Goal: Information Seeking & Learning: Learn about a topic

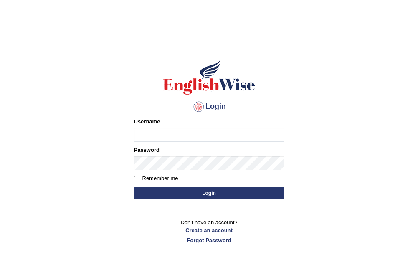
type input "Bryan13"
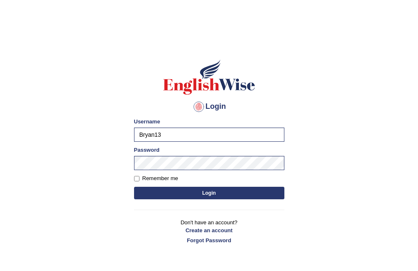
click at [325, 159] on body "Login Please fix the following errors: Username Bryan13 Password Remember me Lo…" at bounding box center [209, 156] width 418 height 271
click at [220, 193] on button "Login" at bounding box center [209, 193] width 150 height 13
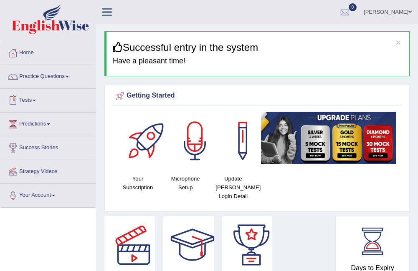
click at [53, 101] on link "Tests" at bounding box center [47, 99] width 95 height 21
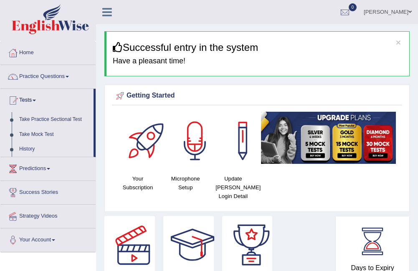
click at [62, 78] on link "Practice Questions" at bounding box center [47, 75] width 95 height 21
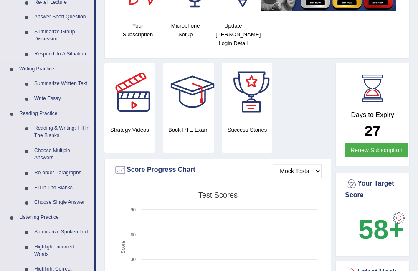
scroll to position [167, 0]
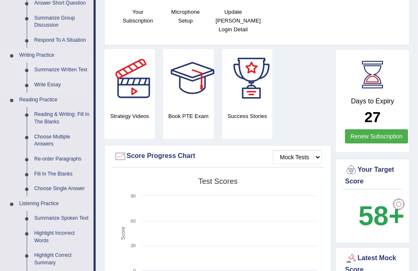
click at [59, 70] on link "Summarize Written Text" at bounding box center [61, 70] width 63 height 15
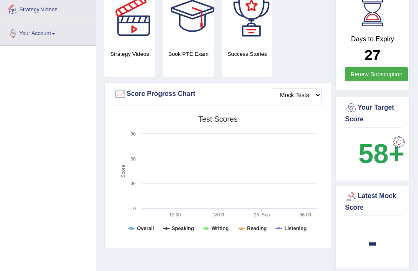
scroll to position [248, 0]
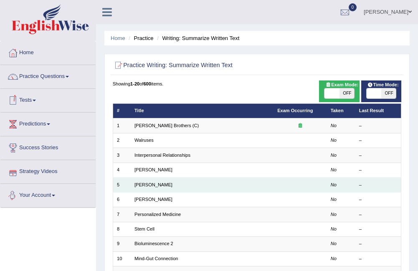
scroll to position [42, 0]
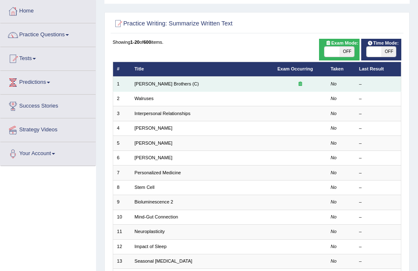
click at [183, 86] on td "Wright Brothers (C)" at bounding box center [202, 84] width 143 height 15
click at [153, 83] on link "Wright Brothers (C)" at bounding box center [166, 83] width 64 height 5
click at [153, 83] on link "[PERSON_NAME] Brothers (C)" at bounding box center [166, 83] width 64 height 5
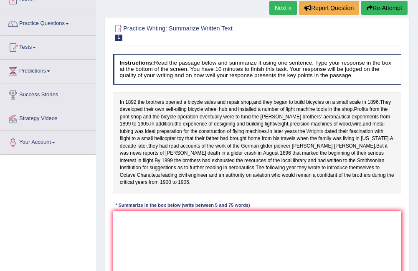
scroll to position [42, 0]
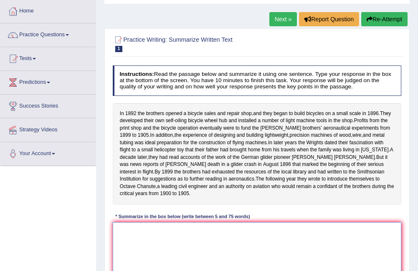
click at [171, 247] on textarea at bounding box center [257, 256] width 289 height 69
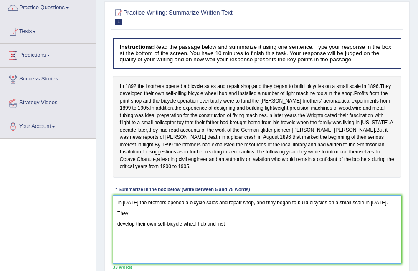
scroll to position [83, 0]
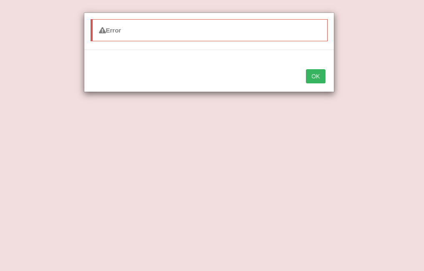
click at [320, 77] on button "OK" at bounding box center [315, 76] width 19 height 14
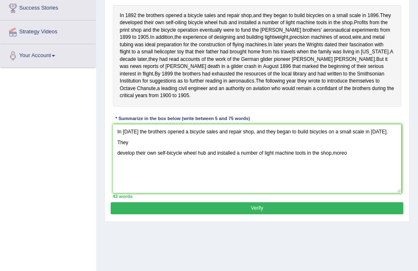
scroll to position [125, 0]
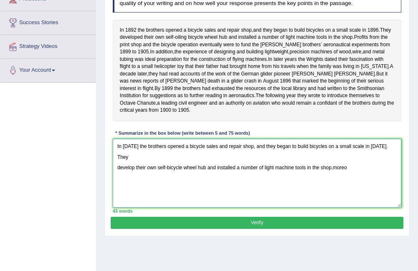
click at [358, 162] on textarea "In 1892 the brothers opened a bicycle sales and repair shop, and they began to …" at bounding box center [257, 173] width 289 height 69
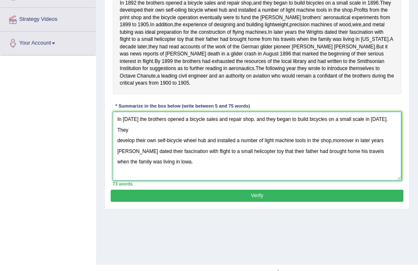
scroll to position [167, 0]
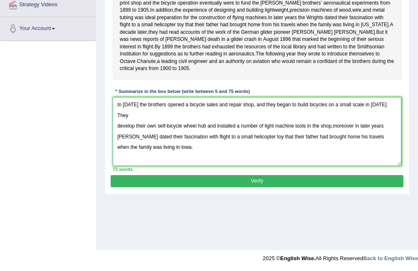
type textarea "In 1892 the brothers opened a bicycle sales and repair shop, and they began to …"
click at [285, 187] on button "Verify" at bounding box center [257, 181] width 292 height 12
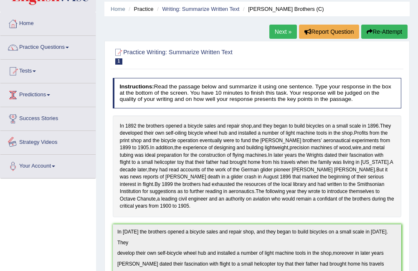
scroll to position [0, 0]
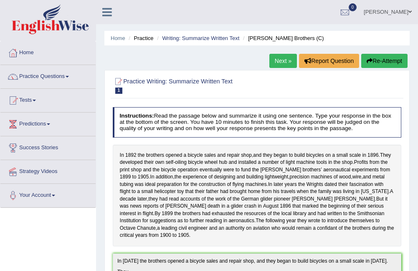
click at [281, 61] on link "Next »" at bounding box center [283, 61] width 28 height 14
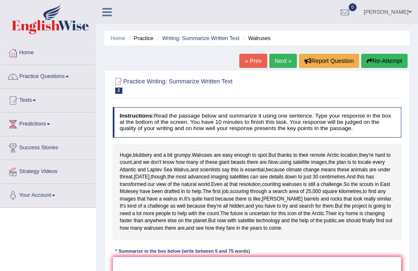
click at [255, 58] on link "« Prev" at bounding box center [253, 61] width 28 height 14
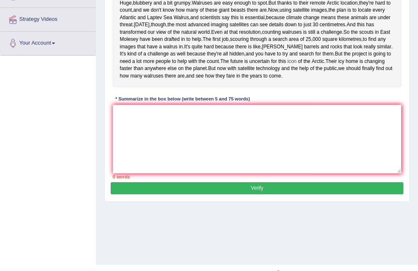
scroll to position [167, 0]
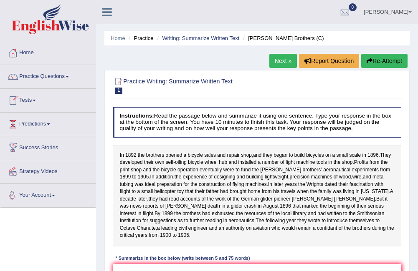
click at [55, 195] on span at bounding box center [53, 196] width 3 height 2
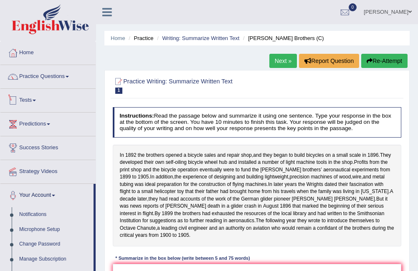
click at [53, 106] on link "Tests" at bounding box center [47, 99] width 95 height 21
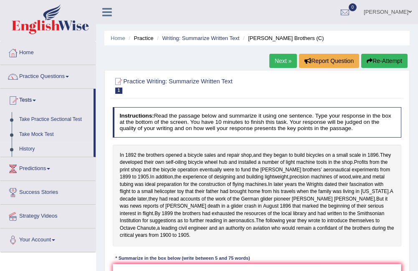
click at [43, 149] on link "History" at bounding box center [54, 149] width 78 height 15
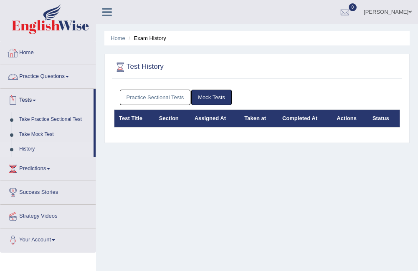
click at [67, 57] on link "Home" at bounding box center [47, 51] width 95 height 21
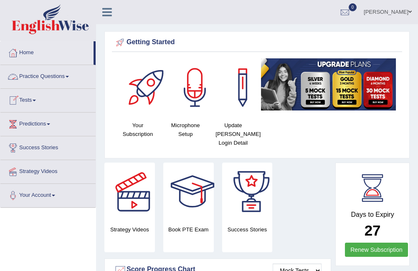
click at [71, 78] on link "Practice Questions" at bounding box center [47, 75] width 95 height 21
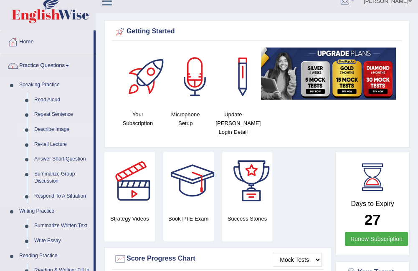
scroll to position [42, 0]
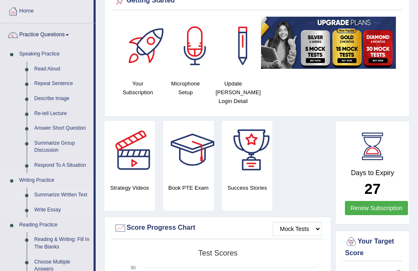
click at [77, 194] on link "Summarize Written Text" at bounding box center [61, 195] width 63 height 15
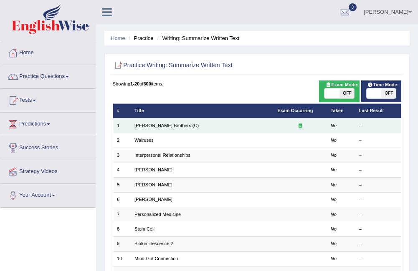
click at [235, 126] on td "[PERSON_NAME] Brothers (C)" at bounding box center [202, 126] width 143 height 15
click at [157, 124] on link "[PERSON_NAME] Brothers (C)" at bounding box center [166, 125] width 64 height 5
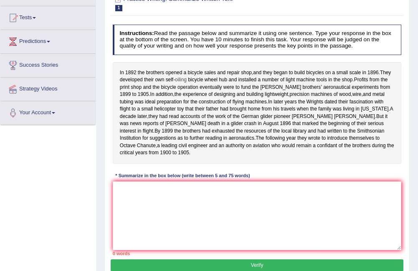
scroll to position [83, 0]
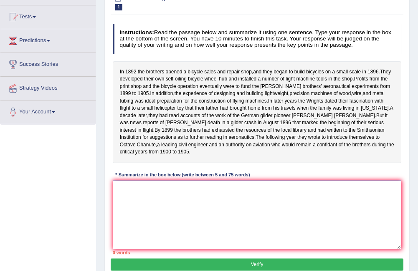
click at [172, 216] on textarea at bounding box center [257, 215] width 289 height 69
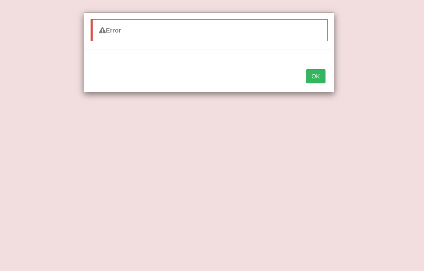
type textarea "In [DATE] the brothers opened a bicycles sales anf"
click at [318, 77] on button "OK" at bounding box center [315, 76] width 19 height 14
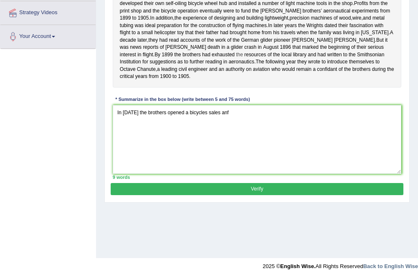
scroll to position [167, 0]
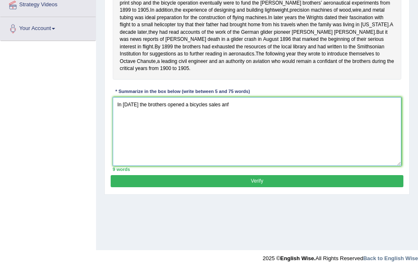
click at [288, 120] on textarea "In [DATE] the brothers opened a bicycles sales anf" at bounding box center [257, 131] width 289 height 69
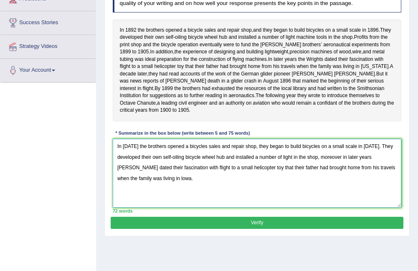
type textarea "In [DATE] the brothers opened a bicycles sales and repair shop, they began to b…"
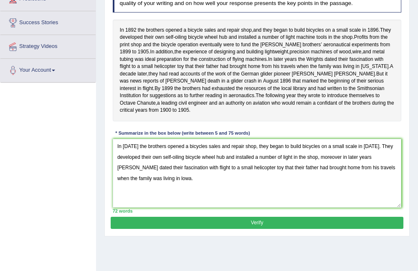
click at [280, 227] on button "Verify" at bounding box center [257, 223] width 292 height 12
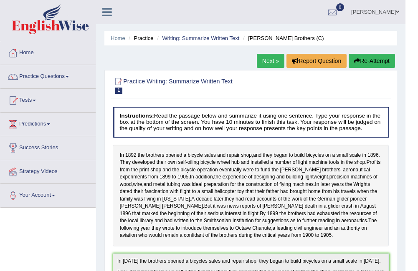
scroll to position [42, 0]
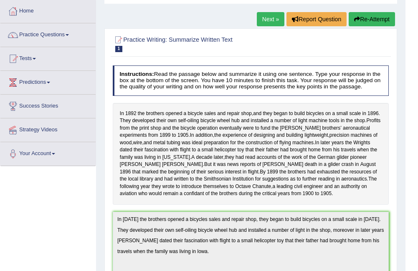
click at [364, 18] on button "Re-Attempt" at bounding box center [371, 19] width 46 height 14
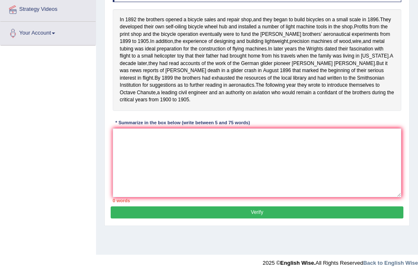
scroll to position [167, 0]
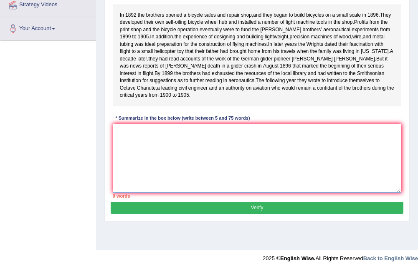
click at [193, 172] on textarea at bounding box center [257, 158] width 289 height 69
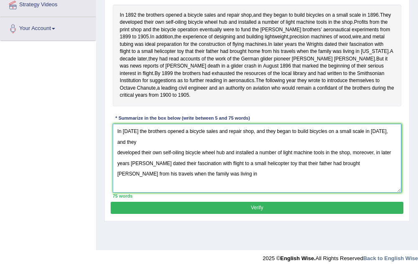
click at [358, 160] on textarea "In 1892 the brothers opened a bicycle sales and repair shop, and they began to …" at bounding box center [257, 158] width 289 height 69
click at [193, 169] on textarea "In 1892 the brothers opened a bicycle sales and repair shop, and they began to …" at bounding box center [257, 158] width 289 height 69
click at [385, 139] on textarea "In 1892 the brothers opened a bicycle sales and repair shop, and they began to …" at bounding box center [257, 158] width 289 height 69
click at [118, 160] on textarea "In 1892 the brothers opened a bicycle sales and repair shop, and they began to …" at bounding box center [257, 158] width 289 height 69
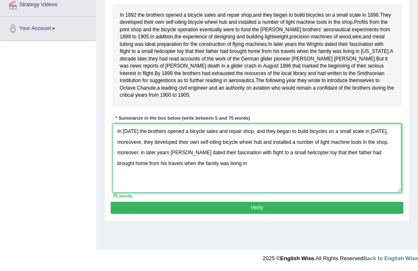
drag, startPoint x: 256, startPoint y: 174, endPoint x: 262, endPoint y: 190, distance: 16.7
click at [262, 190] on textarea "In 1892 the brothers opened a bicycle sales and repair shop, and they began to …" at bounding box center [257, 158] width 289 height 69
click at [139, 159] on textarea "In 1892 the brothers opened a bicycle sales and repair shop, and they began to …" at bounding box center [257, 158] width 289 height 69
click at [205, 173] on textarea "In 1892 the brothers opened a bicycle sales and repair shop, and they began to …" at bounding box center [257, 158] width 289 height 69
click at [139, 150] on textarea "In 1892 the brothers opened a bicycle sales and repair shop, and they began to …" at bounding box center [257, 158] width 289 height 69
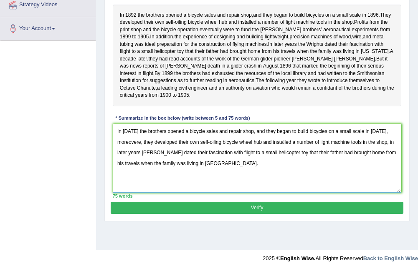
click at [139, 150] on textarea "In 1892 the brothers opened a bicycle sales and repair shop, and they began to …" at bounding box center [257, 158] width 289 height 69
click at [144, 150] on textarea "In 1892 the brothers opened a bicycle sales and repair shop, and they began to …" at bounding box center [257, 158] width 289 height 69
type textarea "In 1892 the brothers opened a bicycle sales and repair shop, and they began to …"
click at [252, 212] on button "Verify" at bounding box center [257, 208] width 292 height 12
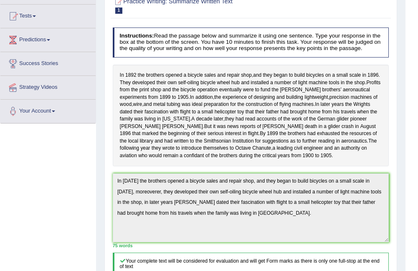
scroll to position [1, 0]
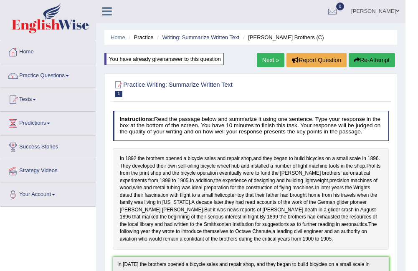
click at [272, 58] on link "Next »" at bounding box center [271, 60] width 28 height 14
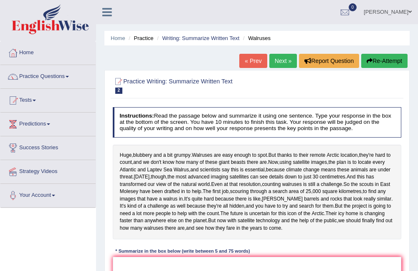
click at [59, 58] on link "Home" at bounding box center [47, 51] width 95 height 21
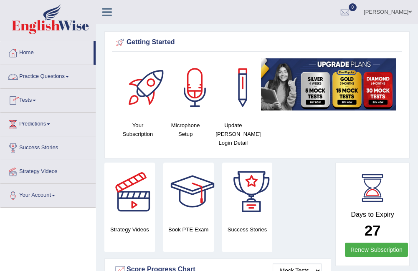
click at [64, 73] on link "Practice Questions" at bounding box center [47, 75] width 95 height 21
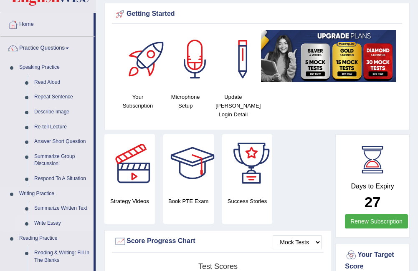
scroll to position [42, 0]
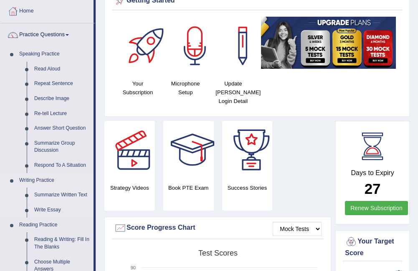
click at [71, 194] on link "Summarize Written Text" at bounding box center [61, 195] width 63 height 15
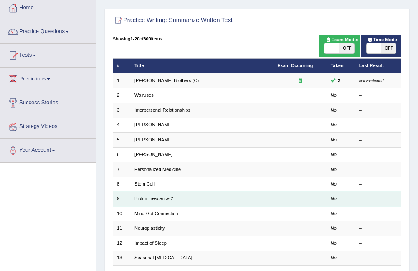
scroll to position [44, 0]
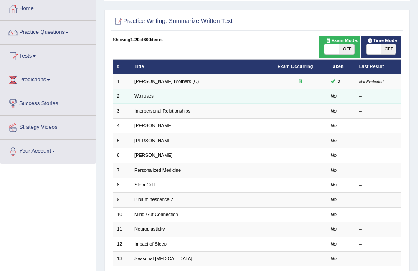
click at [191, 95] on td "Walruses" at bounding box center [202, 96] width 143 height 15
click at [234, 98] on td "Walruses" at bounding box center [202, 96] width 143 height 15
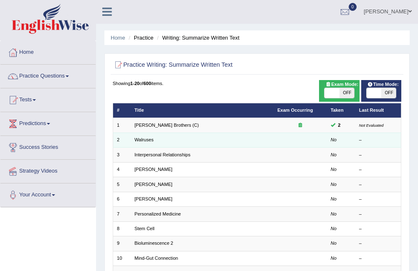
scroll to position [0, 0]
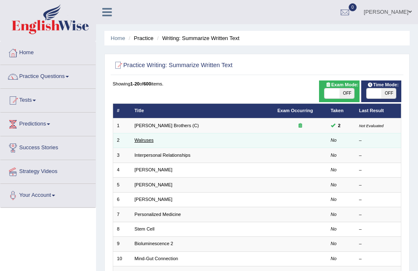
click at [144, 139] on link "Walruses" at bounding box center [143, 140] width 19 height 5
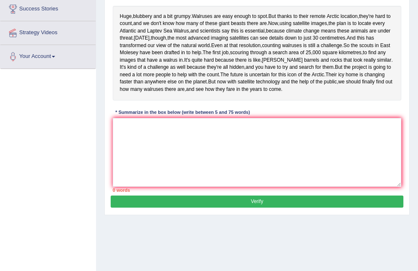
scroll to position [125, 0]
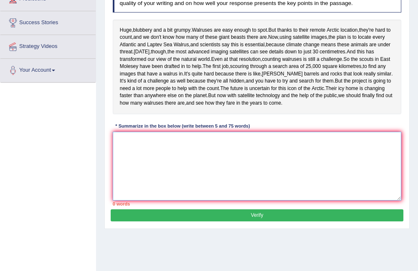
click at [159, 201] on textarea at bounding box center [257, 166] width 289 height 69
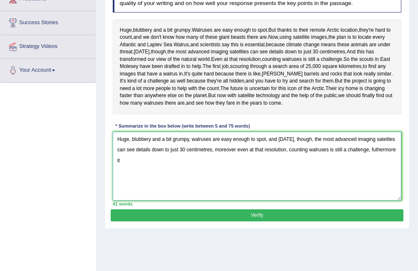
drag, startPoint x: 374, startPoint y: 186, endPoint x: 379, endPoint y: 187, distance: 5.9
click at [375, 187] on textarea "Huge, blubbery and a bit grumpy, walruses are easy enough to spot, and today, t…" at bounding box center [257, 166] width 289 height 69
click at [374, 187] on textarea "Huge, blubbery and a bit grumpy, walruses are easy enough to spot, and today, t…" at bounding box center [257, 166] width 289 height 69
click at [375, 186] on textarea "Huge, blubbery and a bit grumpy, walruses are easy enough to spot, and today, t…" at bounding box center [257, 166] width 289 height 69
click at [388, 187] on textarea "Huge, blubbery and a bit grumpy, walruses are easy enough to spot, and today, t…" at bounding box center [257, 166] width 289 height 69
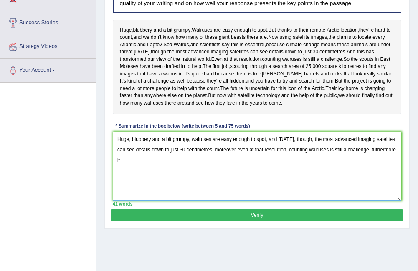
drag, startPoint x: 376, startPoint y: 186, endPoint x: 386, endPoint y: 191, distance: 11.8
click at [378, 187] on textarea "Huge, blubbery and a bit grumpy, walruses are easy enough to spot, and today, t…" at bounding box center [257, 166] width 289 height 69
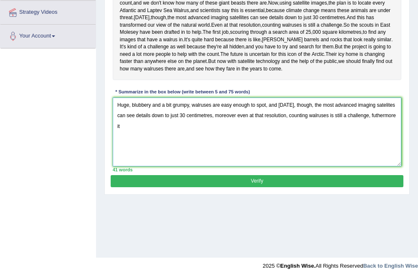
click at [376, 151] on textarea "Huge, blubbery and a bit grumpy, walruses are easy enough to spot, and today, t…" at bounding box center [257, 132] width 289 height 69
click at [145, 167] on textarea "Huge, blubbery and a bit grumpy, walruses are easy enough to spot, and today, t…" at bounding box center [257, 132] width 289 height 69
click at [149, 162] on textarea "Huge, blubbery and a bit grumpy, walruses are easy enough to spot, and today, t…" at bounding box center [257, 132] width 289 height 69
click at [201, 167] on textarea "Huge, blubbery and a bit grumpy, walruses are easy enough to spot, and today, t…" at bounding box center [257, 132] width 289 height 69
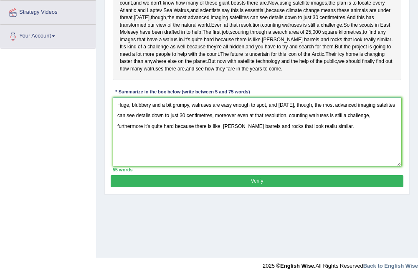
click at [306, 163] on textarea "Huge, blubbery and a bit grumpy, walruses are easy enough to spot, and today, t…" at bounding box center [257, 132] width 289 height 69
click at [341, 162] on textarea "Huge, blubbery and a bit grumpy, walruses are easy enough to spot, and today, t…" at bounding box center [257, 132] width 289 height 69
type textarea "Huge, blubbery and a bit grumpy, walruses are easy enough to spot, and today, t…"
click at [255, 187] on button "Verify" at bounding box center [257, 181] width 292 height 12
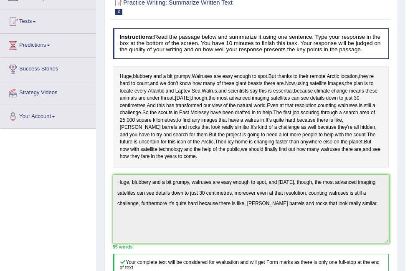
scroll to position [0, 0]
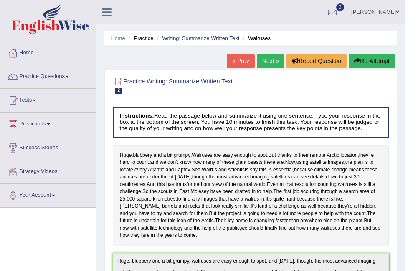
click at [273, 62] on link "Next »" at bounding box center [271, 61] width 28 height 14
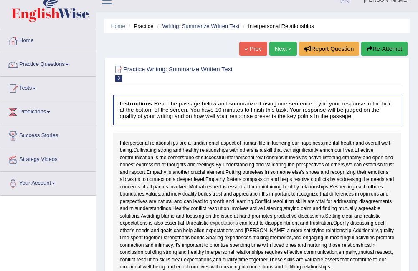
scroll to position [1, 0]
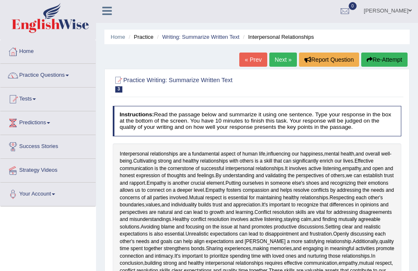
click at [68, 76] on span at bounding box center [67, 76] width 3 height 2
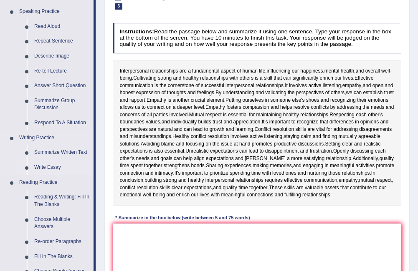
scroll to position [85, 0]
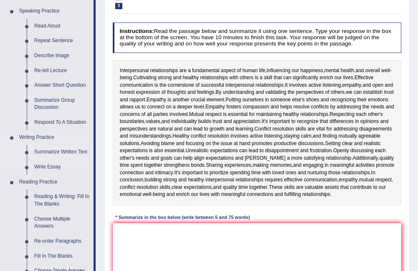
click at [74, 152] on link "Summarize Written Text" at bounding box center [61, 152] width 63 height 15
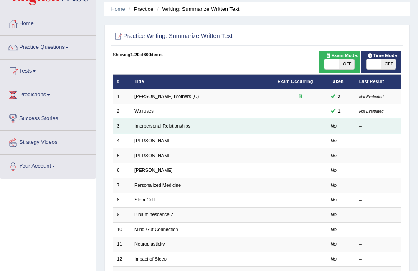
scroll to position [42, 0]
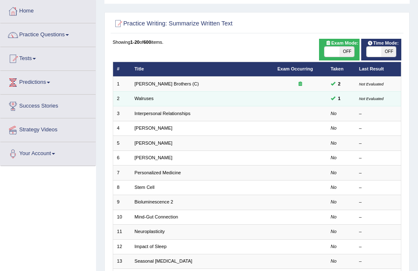
click at [374, 99] on small "Not Evaluated" at bounding box center [371, 98] width 25 height 5
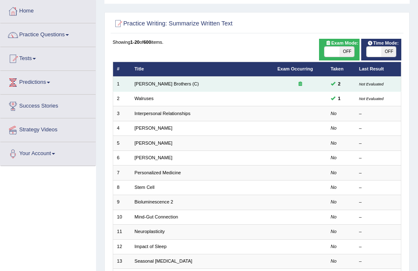
click at [378, 86] on small "Not Evaluated" at bounding box center [371, 84] width 25 height 5
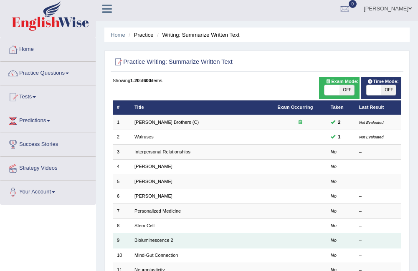
scroll to position [0, 0]
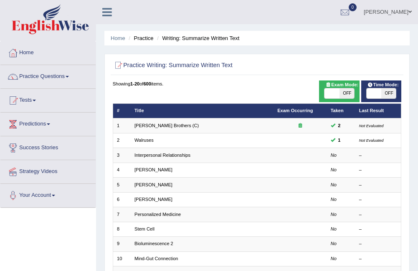
click at [72, 48] on link "Home" at bounding box center [47, 51] width 95 height 21
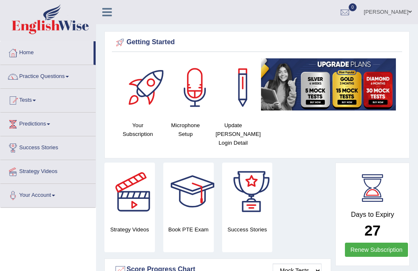
click at [409, 13] on span at bounding box center [409, 11] width 3 height 5
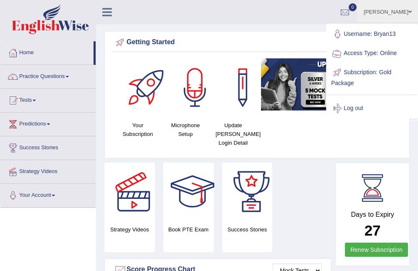
click at [409, 25] on link "Username: Bryan13" at bounding box center [372, 34] width 90 height 19
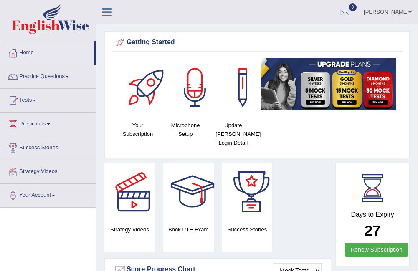
click at [409, 13] on span at bounding box center [409, 11] width 3 height 5
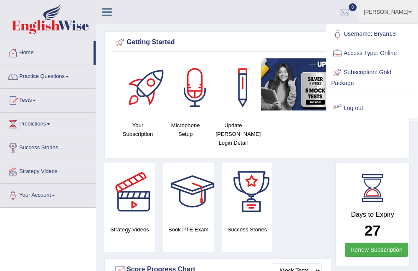
click at [375, 108] on link "Log out" at bounding box center [372, 108] width 90 height 19
